Goal: Check status

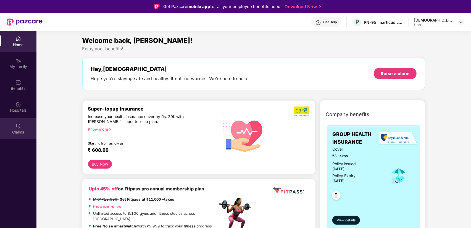
click at [23, 136] on div "Claims" at bounding box center [18, 128] width 36 height 21
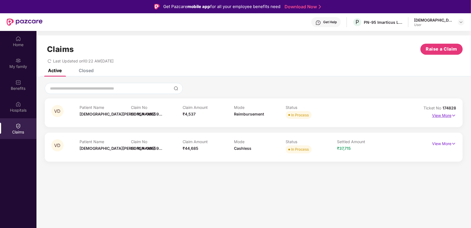
click at [447, 114] on p "View More" at bounding box center [444, 114] width 24 height 7
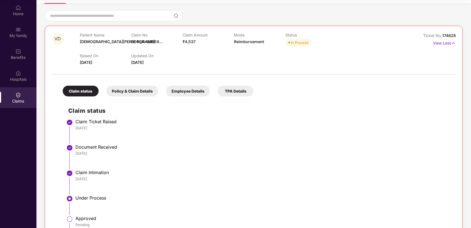
scroll to position [41, 0]
